Goal: Information Seeking & Learning: Learn about a topic

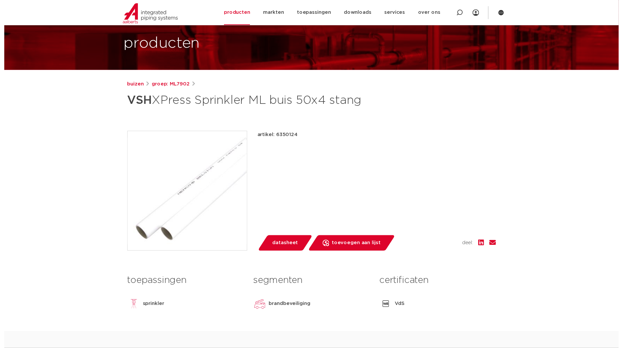
scroll to position [66, 0]
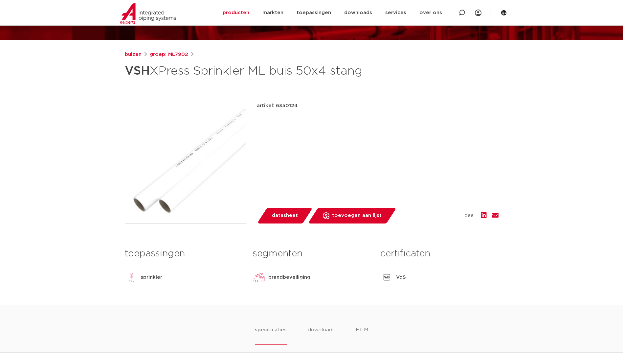
click at [293, 216] on span "datasheet" at bounding box center [285, 215] width 26 height 11
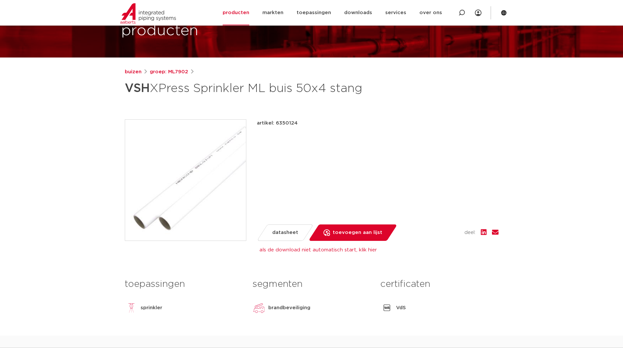
scroll to position [33, 0]
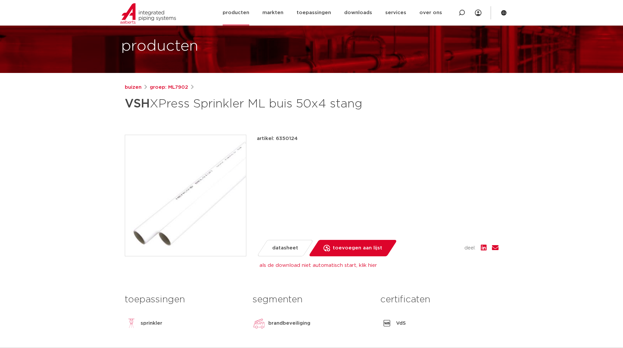
click at [243, 12] on link "producten" at bounding box center [236, 12] width 27 height 25
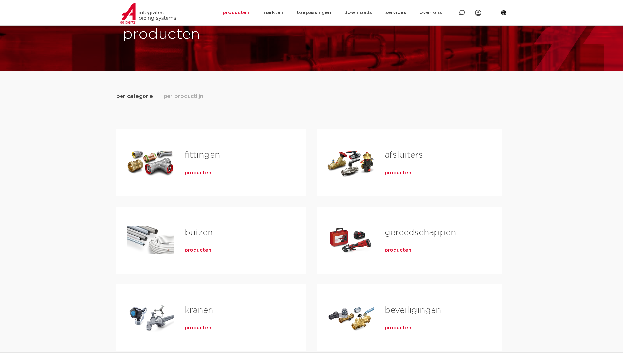
scroll to position [66, 0]
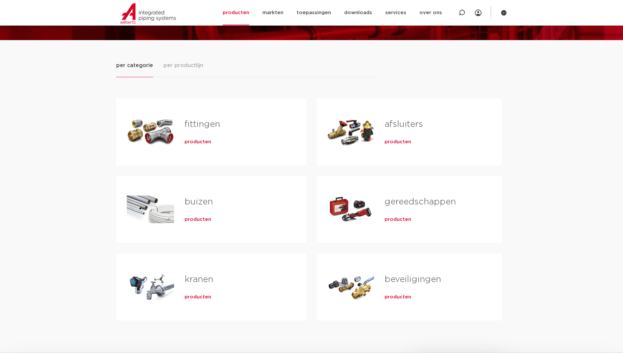
click at [199, 218] on span "producten" at bounding box center [198, 219] width 27 height 7
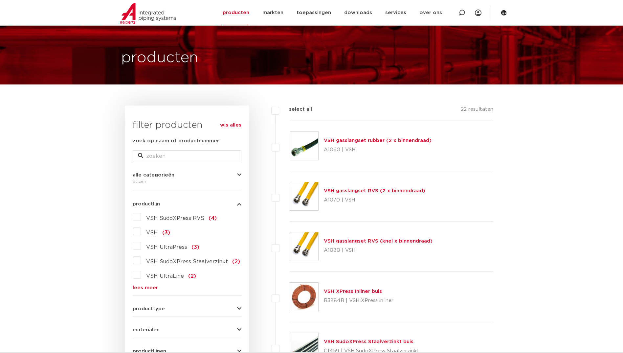
scroll to position [33, 0]
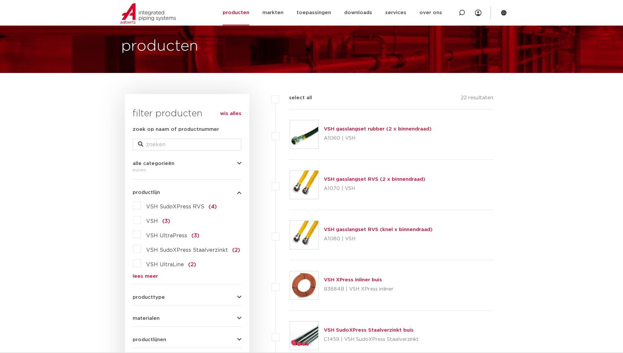
click at [141, 219] on label "VSH (3)" at bounding box center [155, 220] width 29 height 11
click at [0, 0] on input "VSH (3)" at bounding box center [0, 0] width 0 height 0
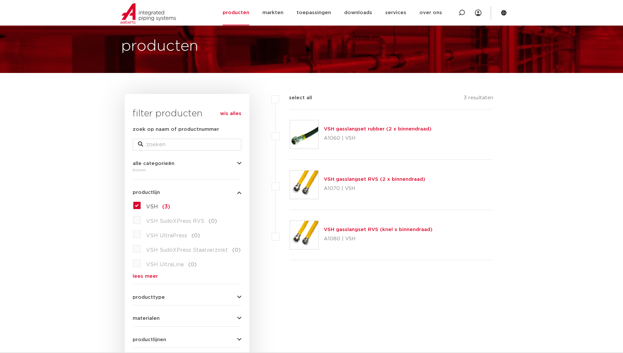
click at [141, 206] on label "VSH (3)" at bounding box center [155, 205] width 29 height 11
click at [0, 0] on input "VSH (3)" at bounding box center [0, 0] width 0 height 0
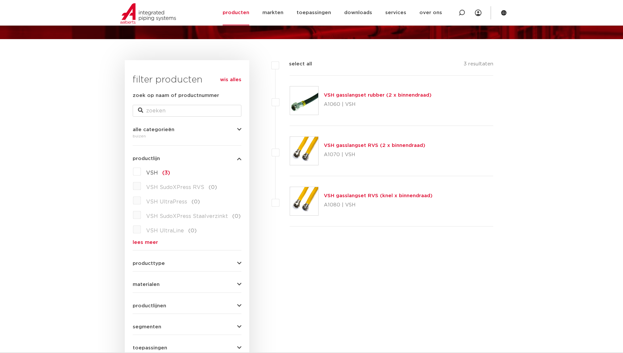
scroll to position [120, 0]
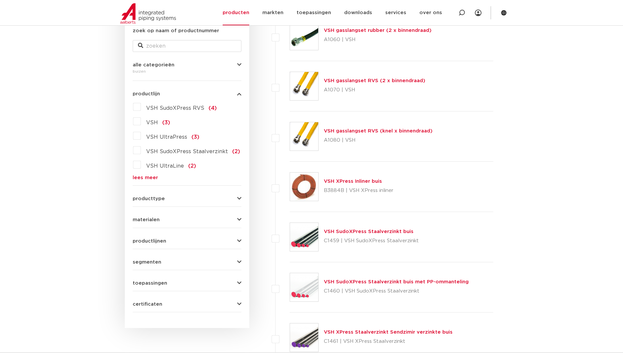
click at [141, 121] on label "VSH (3)" at bounding box center [155, 121] width 29 height 11
click at [0, 0] on input "VSH (3)" at bounding box center [0, 0] width 0 height 0
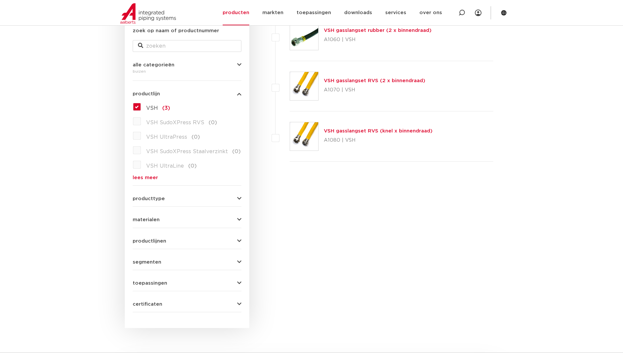
click at [141, 106] on label "VSH (3)" at bounding box center [155, 107] width 29 height 11
click at [0, 0] on input "VSH (3)" at bounding box center [0, 0] width 0 height 0
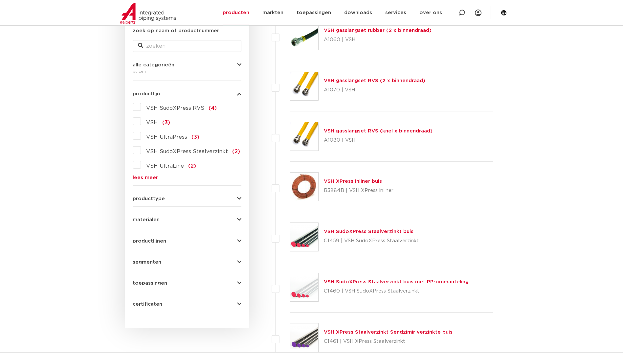
click at [141, 107] on label "VSH SudoXPress RVS (4)" at bounding box center [179, 107] width 76 height 11
click at [0, 0] on input "VSH SudoXPress RVS (4)" at bounding box center [0, 0] width 0 height 0
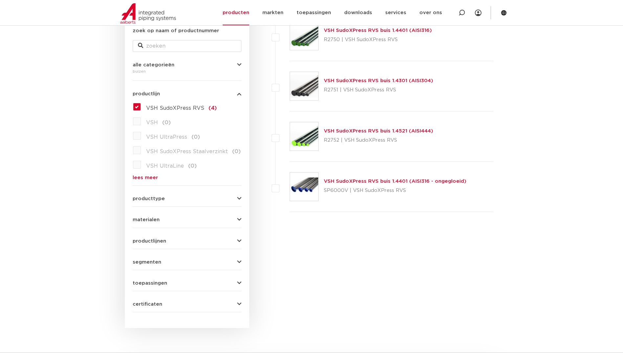
click at [141, 105] on label "VSH SudoXPress RVS (4)" at bounding box center [179, 107] width 76 height 11
click at [0, 0] on input "VSH SudoXPress RVS (4)" at bounding box center [0, 0] width 0 height 0
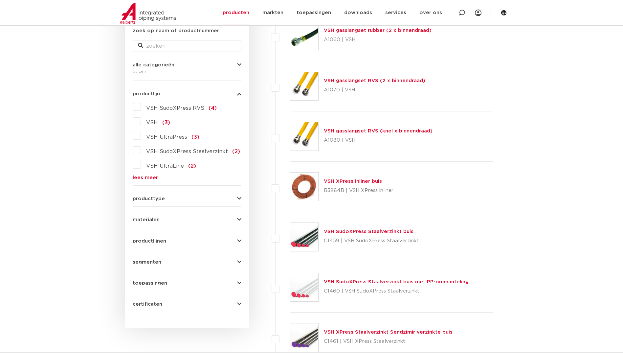
scroll to position [131, 0]
click at [141, 150] on label "VSH SudoXPress Staalverzinkt (2)" at bounding box center [190, 150] width 99 height 11
click at [0, 0] on input "VSH SudoXPress Staalverzinkt (2)" at bounding box center [0, 0] width 0 height 0
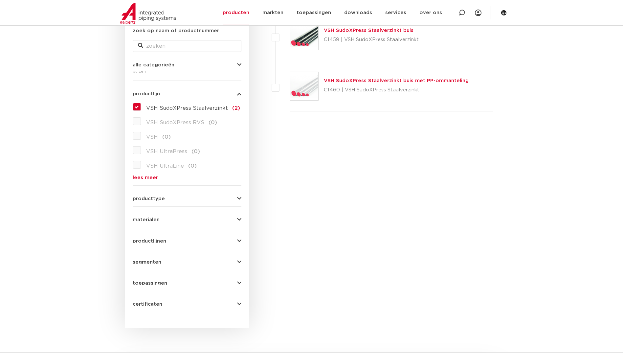
click at [141, 107] on label "VSH SudoXPress Staalverzinkt (2)" at bounding box center [190, 107] width 99 height 11
click at [0, 0] on input "VSH SudoXPress Staalverzinkt (2)" at bounding box center [0, 0] width 0 height 0
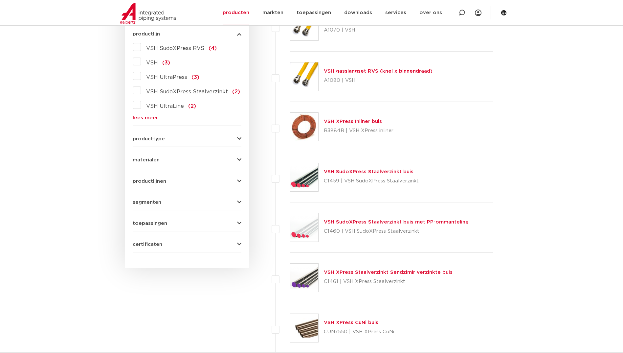
scroll to position [197, 0]
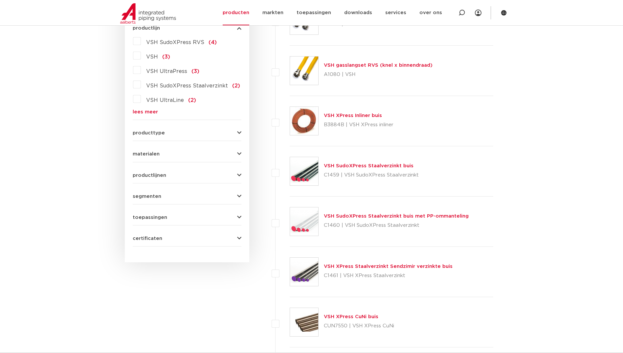
click at [238, 132] on icon "button" at bounding box center [239, 132] width 4 height 5
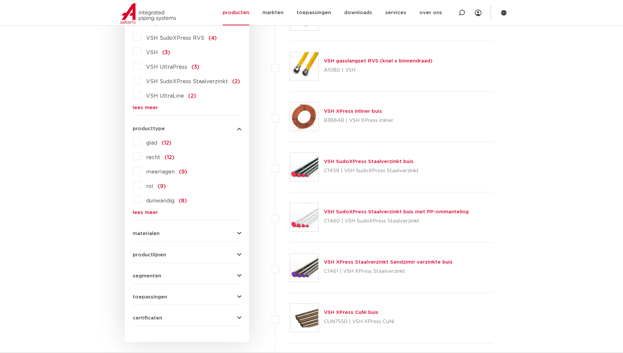
scroll to position [263, 0]
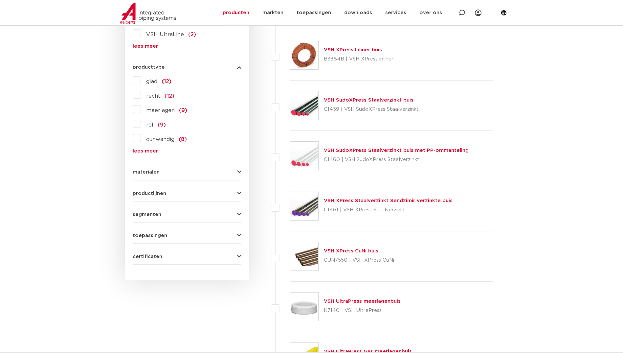
click at [239, 213] on icon "button" at bounding box center [239, 214] width 4 height 5
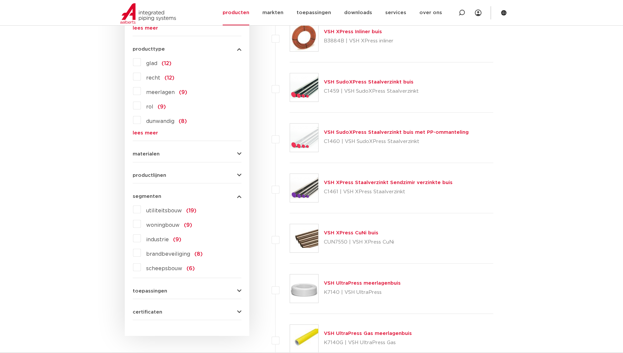
scroll to position [296, 0]
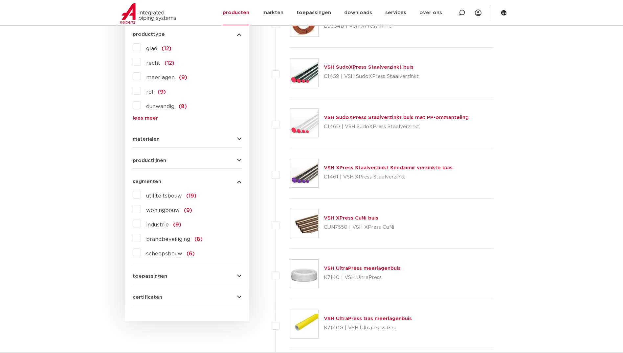
click at [141, 239] on label "brandbeveiliging (8)" at bounding box center [172, 238] width 62 height 11
click at [0, 0] on input "brandbeveiliging (8)" at bounding box center [0, 0] width 0 height 0
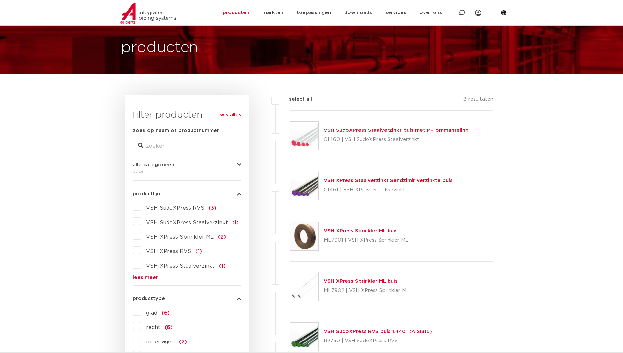
scroll to position [66, 0]
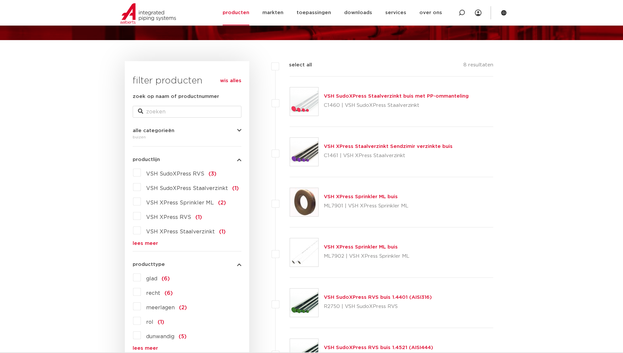
click at [359, 247] on link "VSH XPress Sprinkler ML buis" at bounding box center [361, 247] width 74 height 5
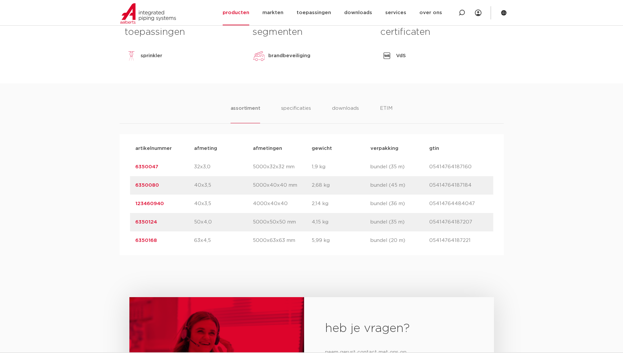
scroll to position [296, 0]
